Goal: Task Accomplishment & Management: Manage account settings

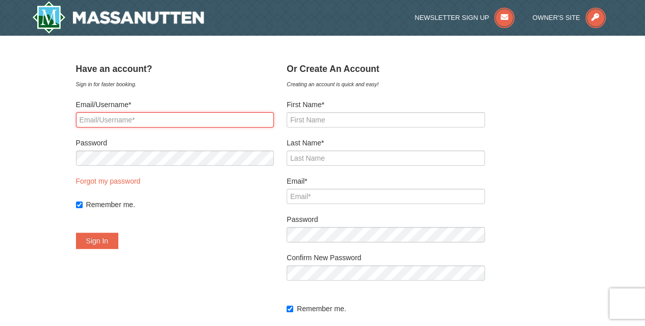
click at [185, 126] on input "Email/Username*" at bounding box center [175, 119] width 198 height 15
type input "[PERSON_NAME][EMAIL_ADDRESS][PERSON_NAME][DOMAIN_NAME]"
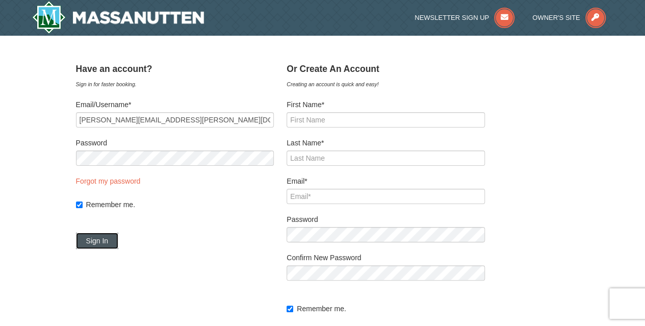
click at [115, 235] on button "Sign In" at bounding box center [97, 240] width 43 height 16
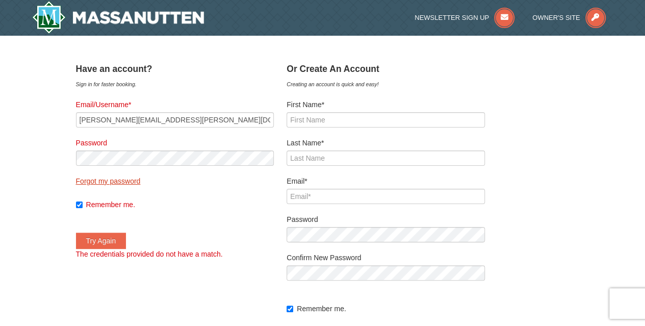
click at [109, 180] on link "Forgot my password" at bounding box center [108, 181] width 65 height 8
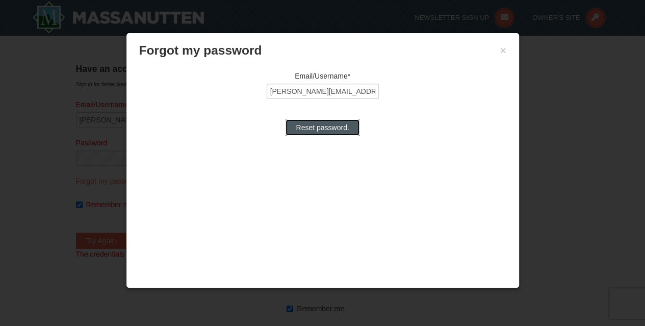
click at [314, 126] on input "Reset password." at bounding box center [321, 127] width 73 height 16
type input "Reset password."
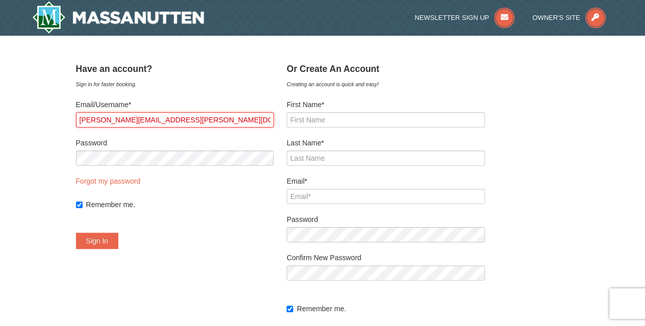
drag, startPoint x: 180, startPoint y: 118, endPoint x: 37, endPoint y: 110, distance: 143.4
click at [37, 110] on div "× ﻿ Have an account? Sign in for faster booking. Email/Username* sharon.hladun@…" at bounding box center [322, 216] width 645 height 360
type input "Levesque123#"
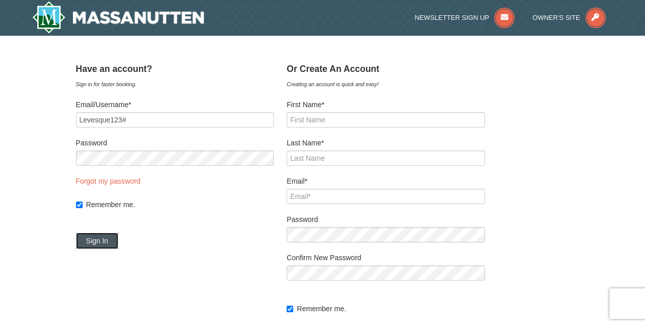
click at [105, 237] on button "Sign In" at bounding box center [97, 240] width 43 height 16
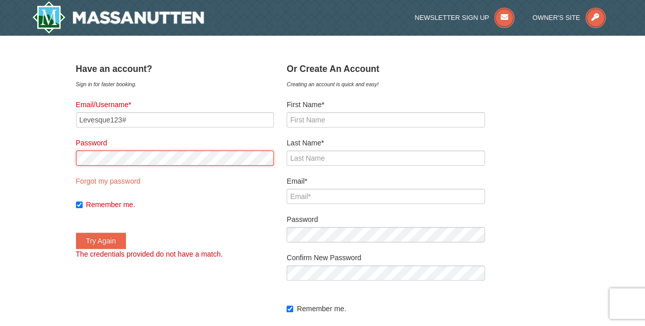
click at [76, 159] on div "﻿ Have an account? Sign in for faster booking. Email/Username* Levesque123# Pas…" at bounding box center [322, 216] width 493 height 314
click at [76, 232] on button "Try Again" at bounding box center [101, 240] width 50 height 16
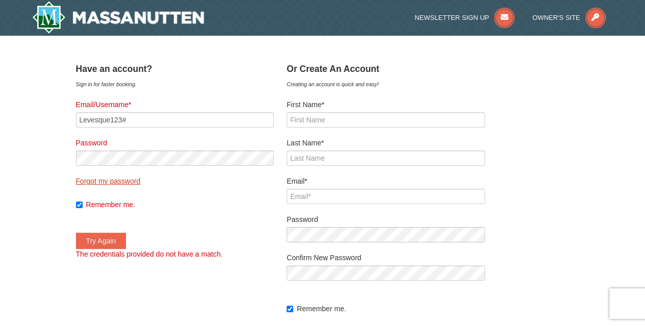
click at [120, 181] on link "Forgot my password" at bounding box center [108, 181] width 65 height 8
type input "Levesque123#"
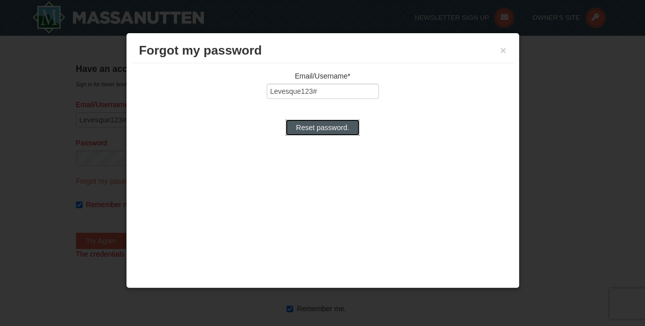
click at [329, 131] on input "Reset password." at bounding box center [321, 127] width 73 height 16
type input "Reset password."
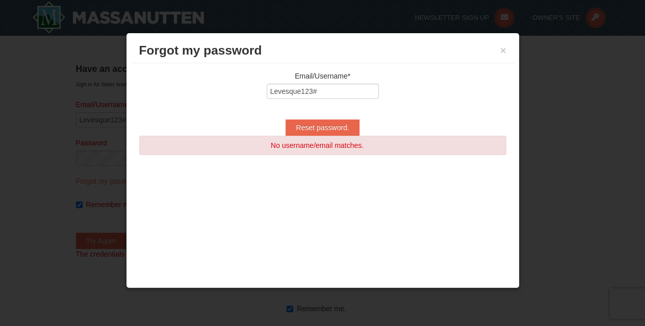
click at [70, 45] on div at bounding box center [322, 163] width 645 height 326
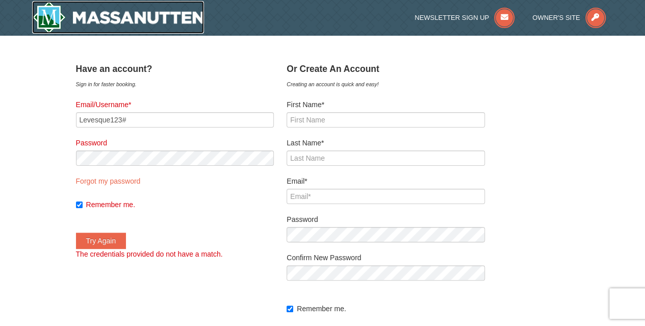
click at [78, 14] on img at bounding box center [118, 17] width 172 height 33
